Goal: Navigation & Orientation: Find specific page/section

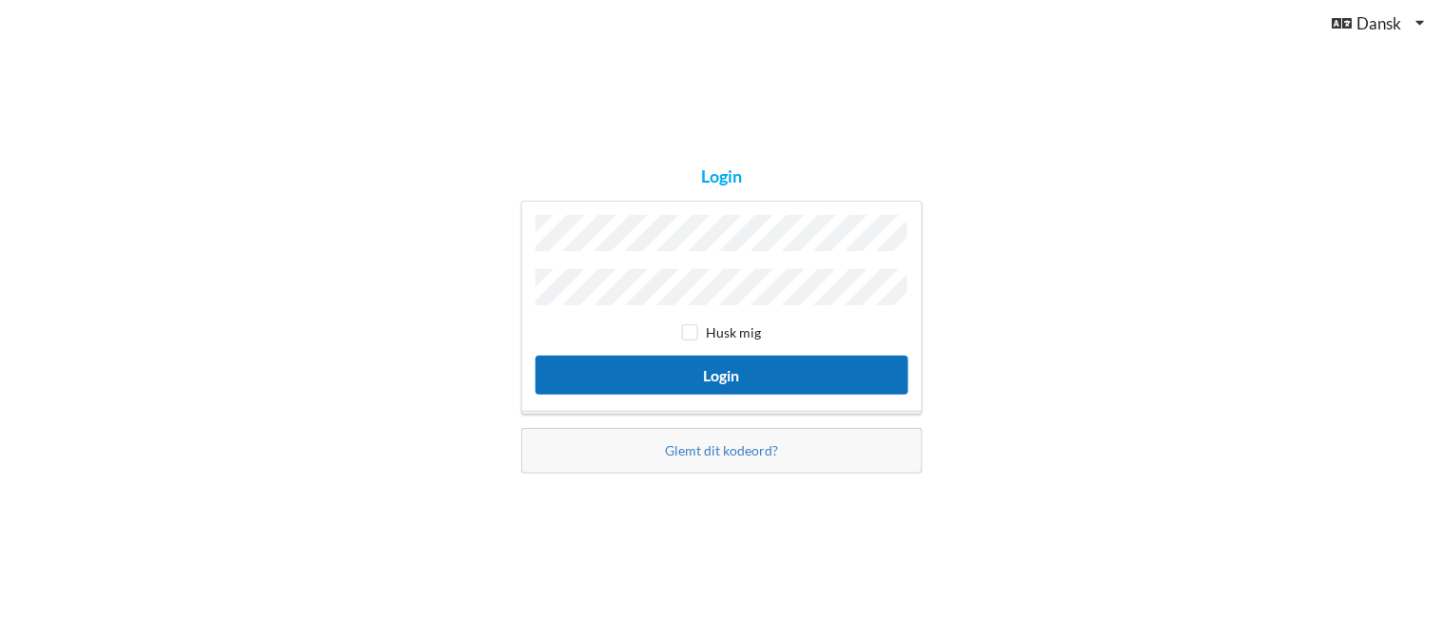
click at [724, 366] on button "Login" at bounding box center [721, 375] width 373 height 39
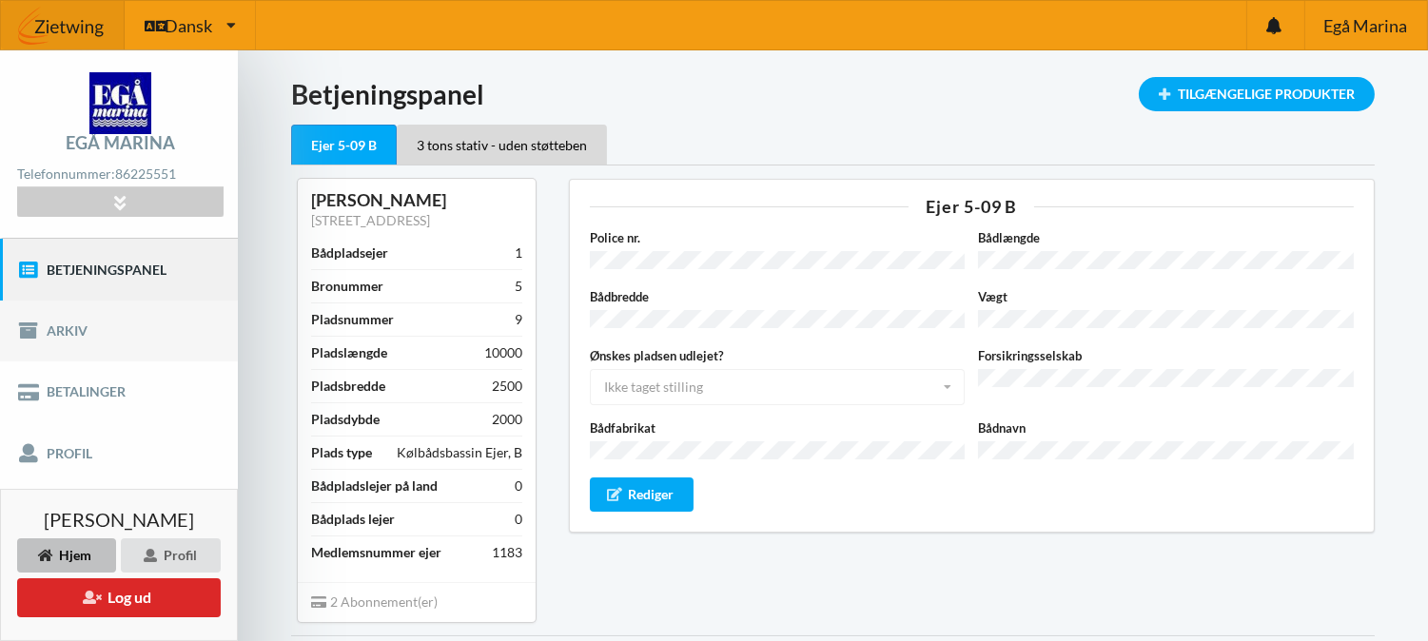
click at [77, 327] on link "Arkiv" at bounding box center [119, 331] width 238 height 61
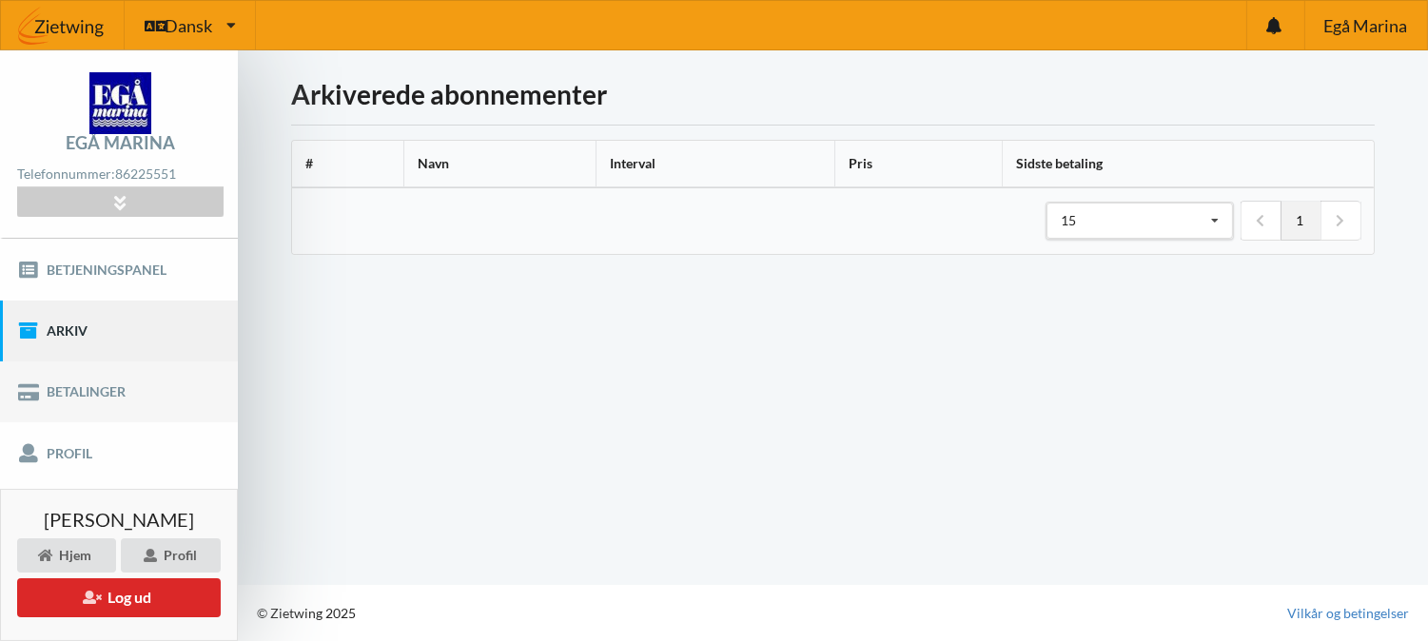
click at [53, 391] on link "Betalinger" at bounding box center [119, 391] width 238 height 61
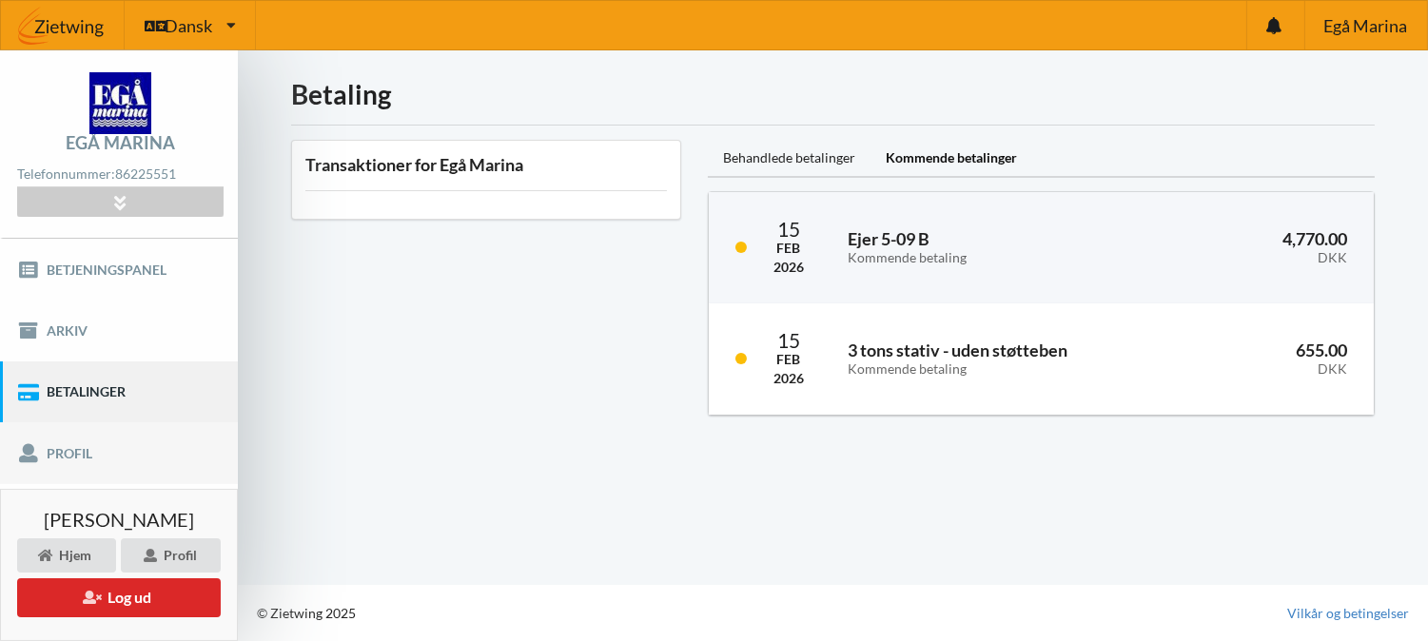
click at [67, 453] on link "Profil" at bounding box center [119, 452] width 238 height 61
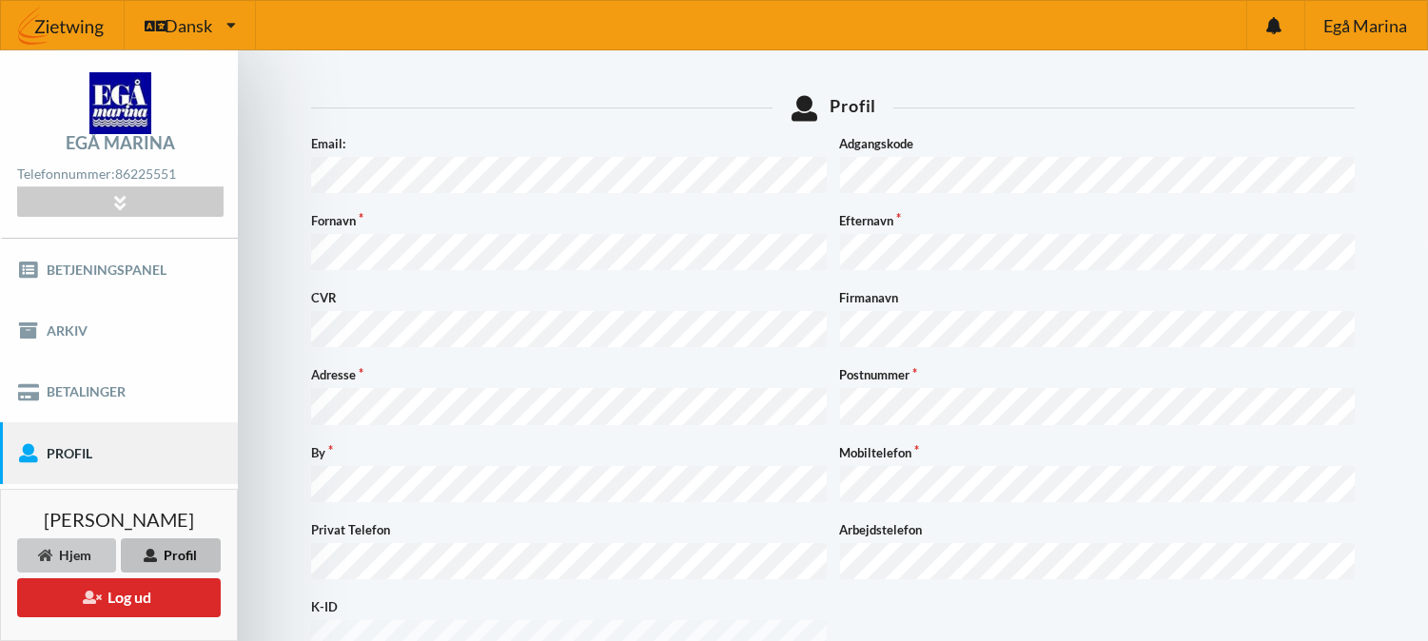
click at [82, 550] on div "Hjem" at bounding box center [66, 555] width 99 height 34
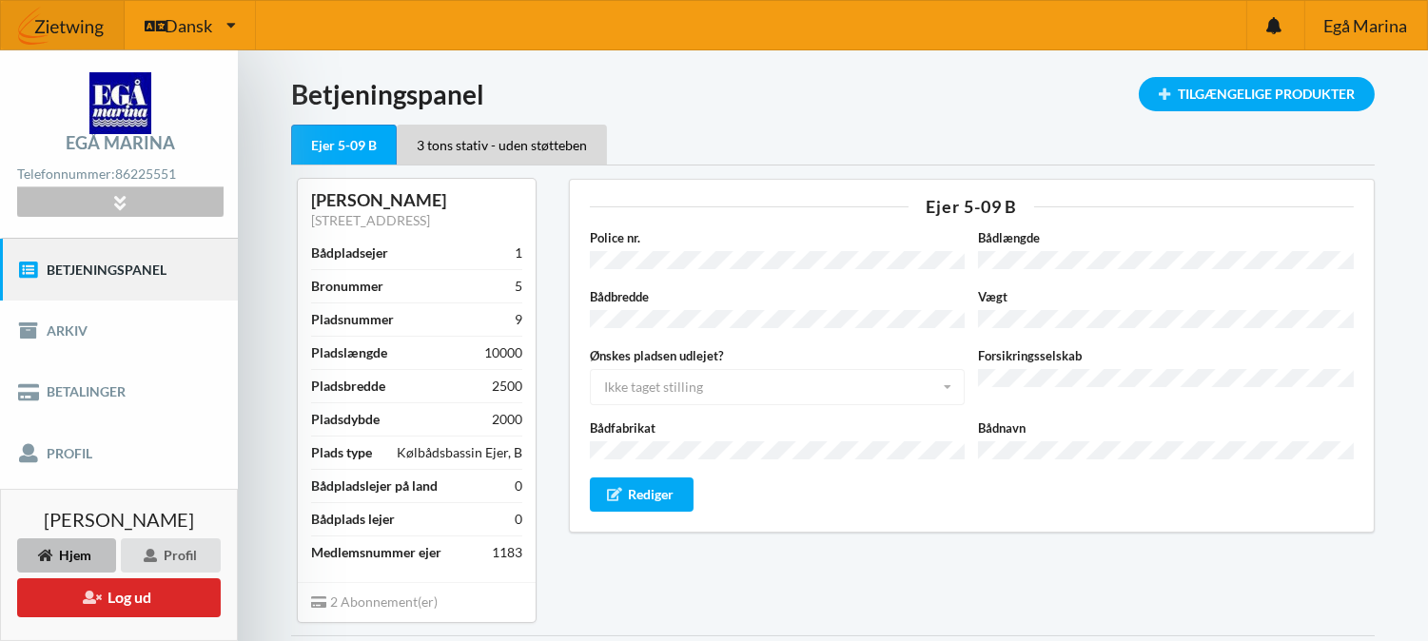
click at [90, 204] on div at bounding box center [119, 201] width 205 height 29
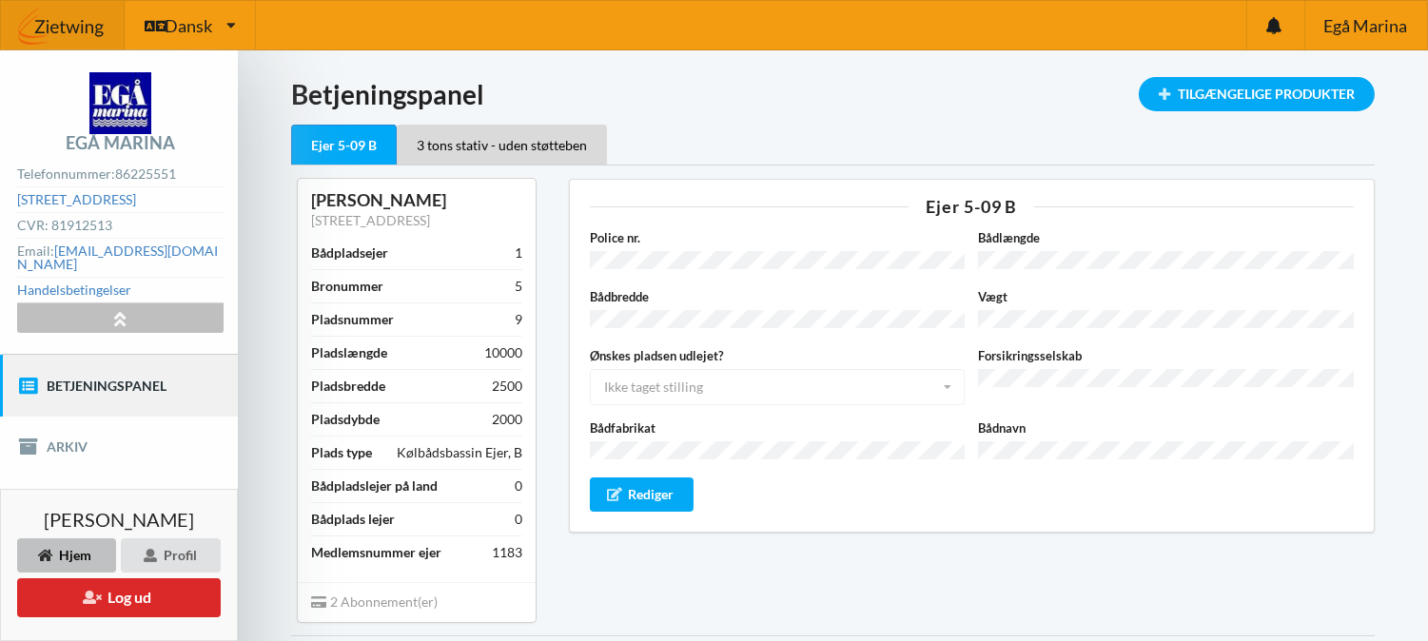
click at [98, 311] on div at bounding box center [119, 317] width 205 height 29
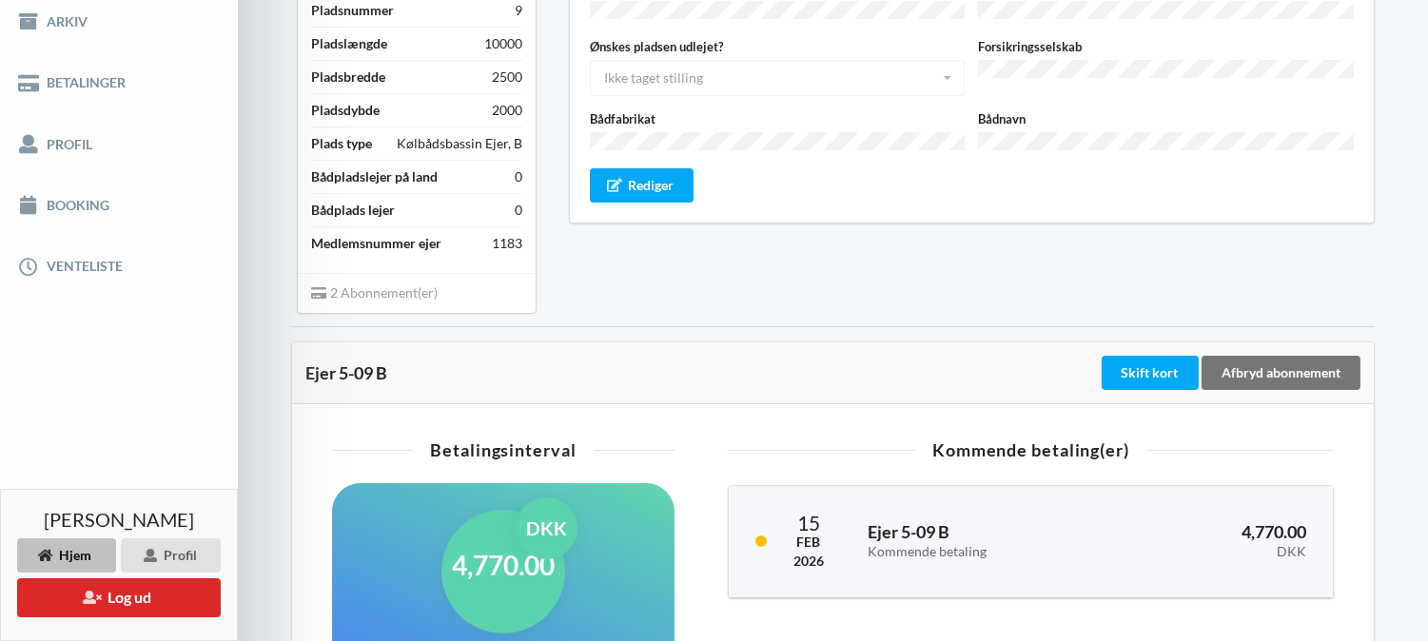
scroll to position [323, 0]
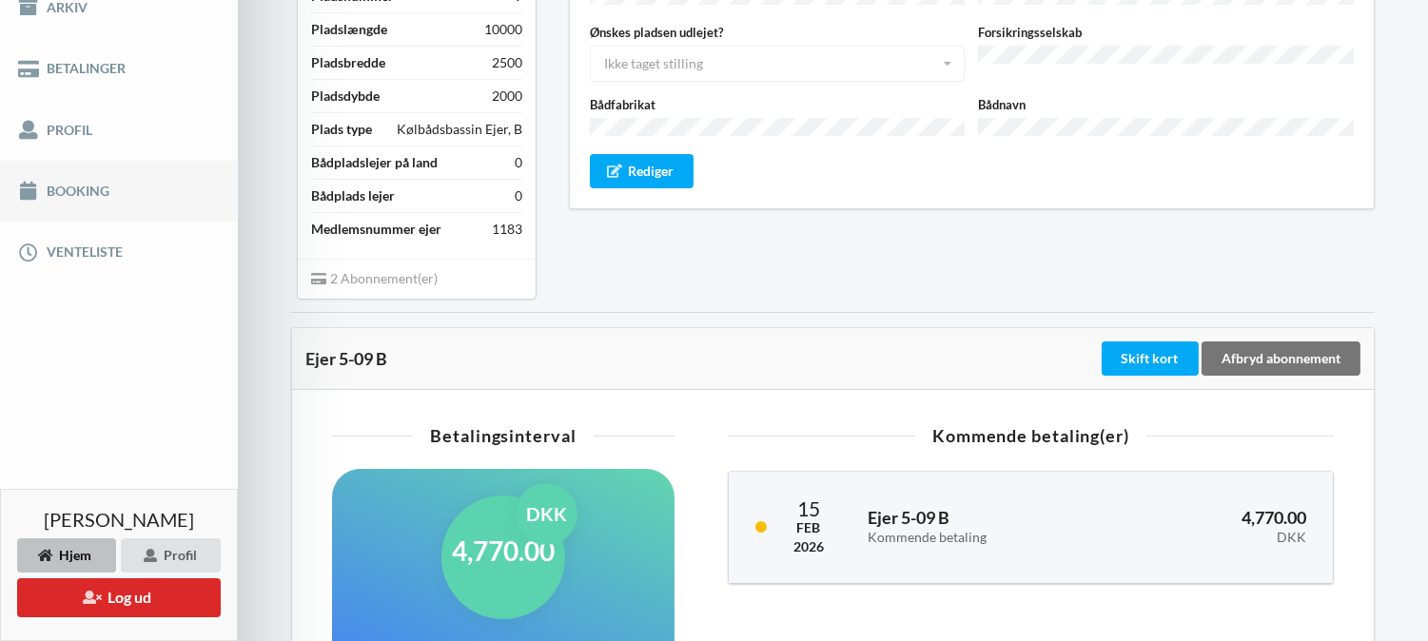
click at [67, 188] on link "Booking" at bounding box center [119, 191] width 238 height 61
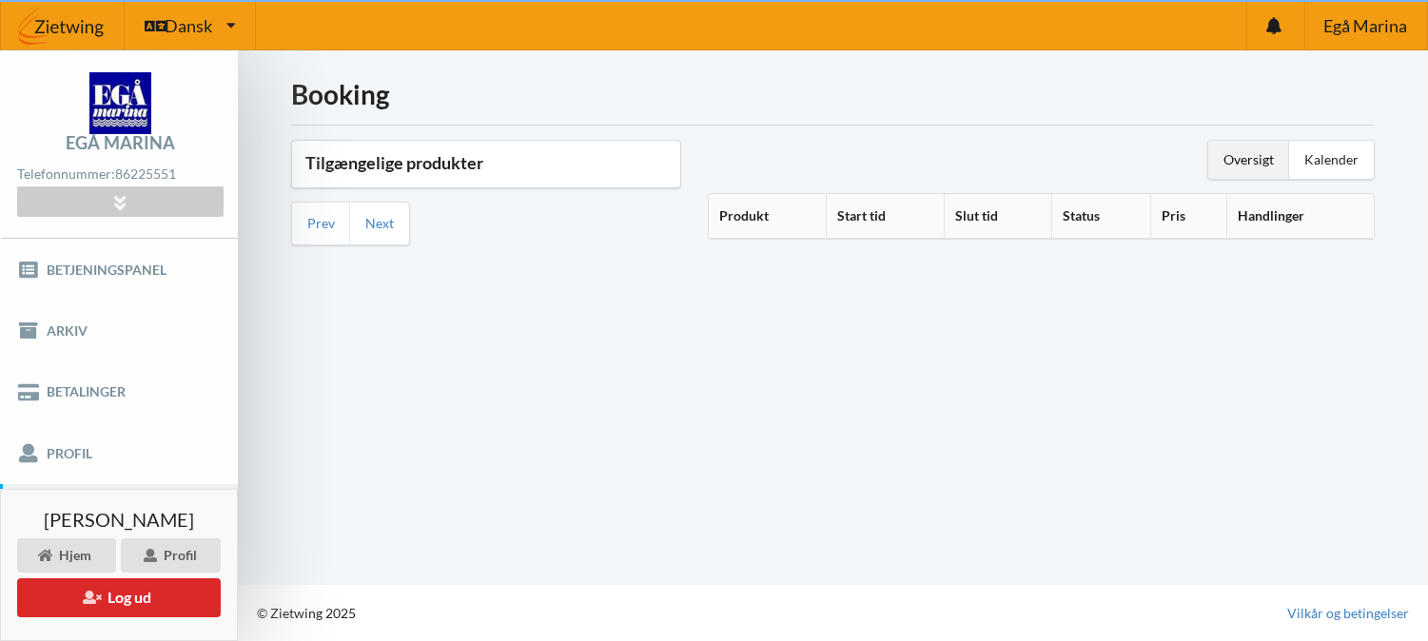
scroll to position [1, 0]
